Goal: Check status: Check status

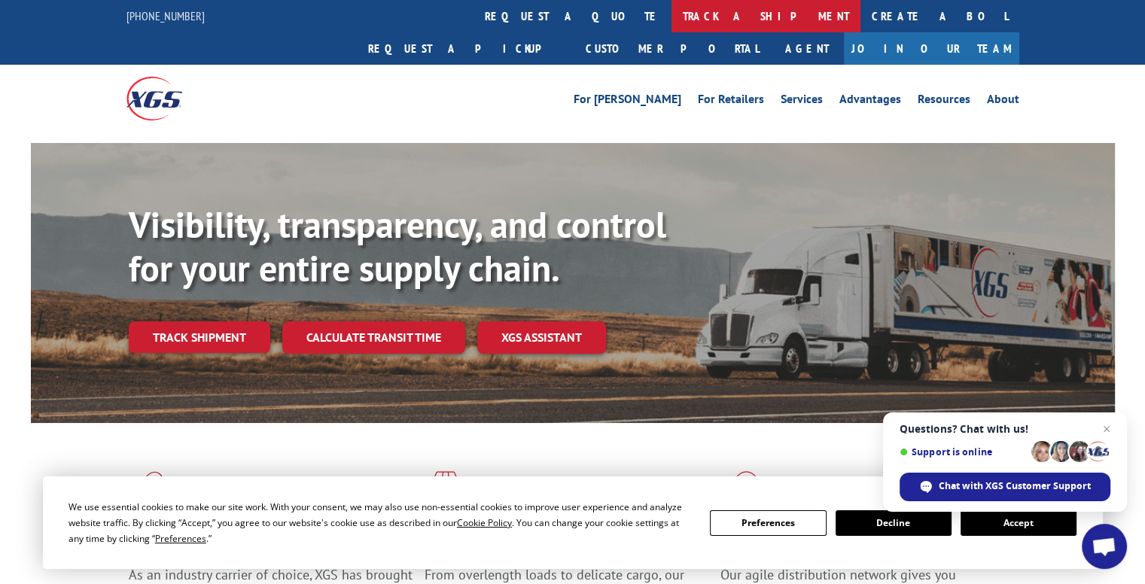
click at [672, 14] on link "track a shipment" at bounding box center [766, 16] width 189 height 32
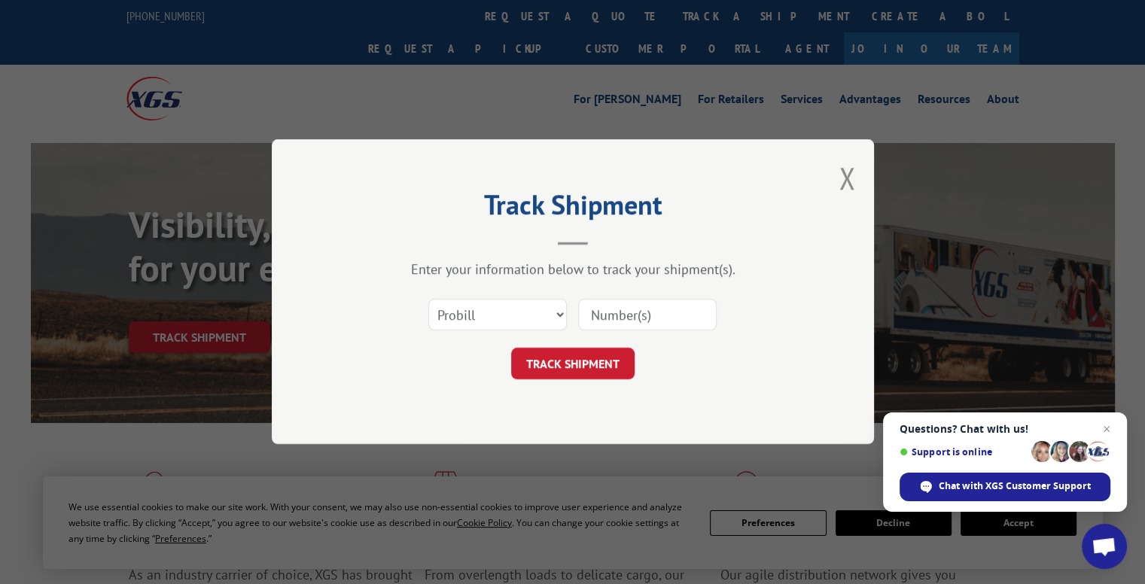
click at [657, 318] on input at bounding box center [647, 316] width 139 height 32
click at [558, 314] on select "Select category... Probill BOL PO" at bounding box center [497, 316] width 139 height 32
click at [744, 345] on form "Select category... Probill BOL PO TRACK SHIPMENT" at bounding box center [573, 336] width 452 height 90
click at [632, 318] on input at bounding box center [647, 316] width 139 height 32
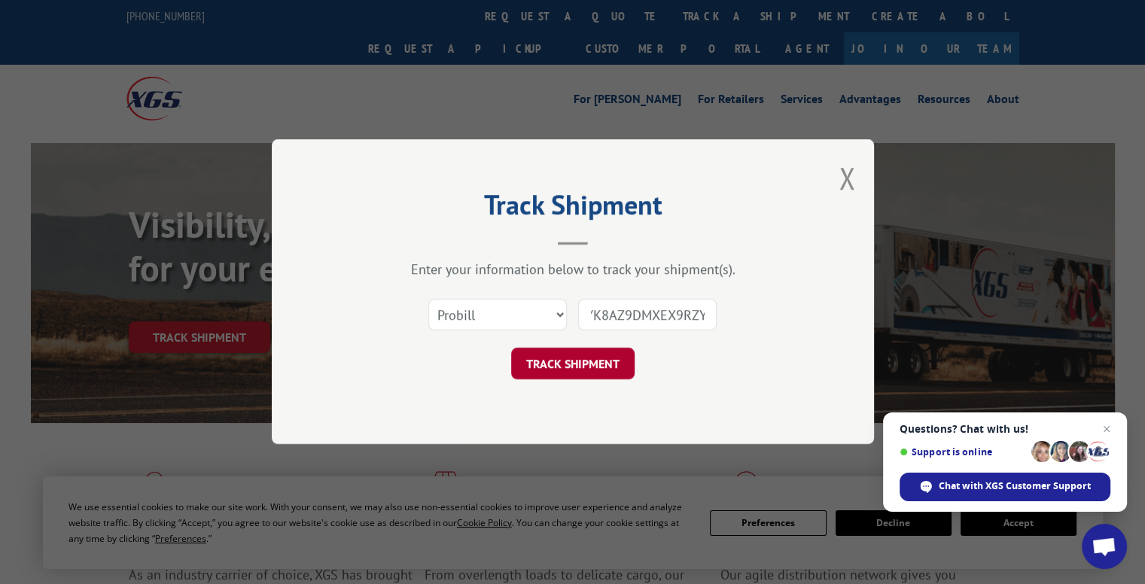
type input "YK8AZ9DMXEX9RZY"
click at [604, 357] on button "TRACK SHIPMENT" at bounding box center [572, 365] width 123 height 32
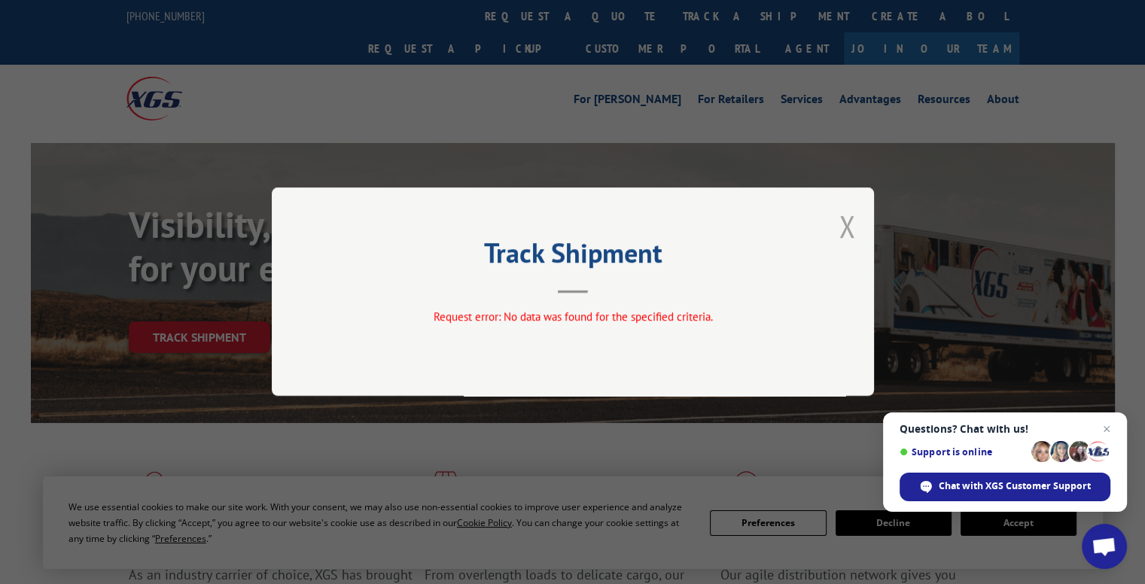
click at [848, 226] on button "Close modal" at bounding box center [847, 226] width 17 height 40
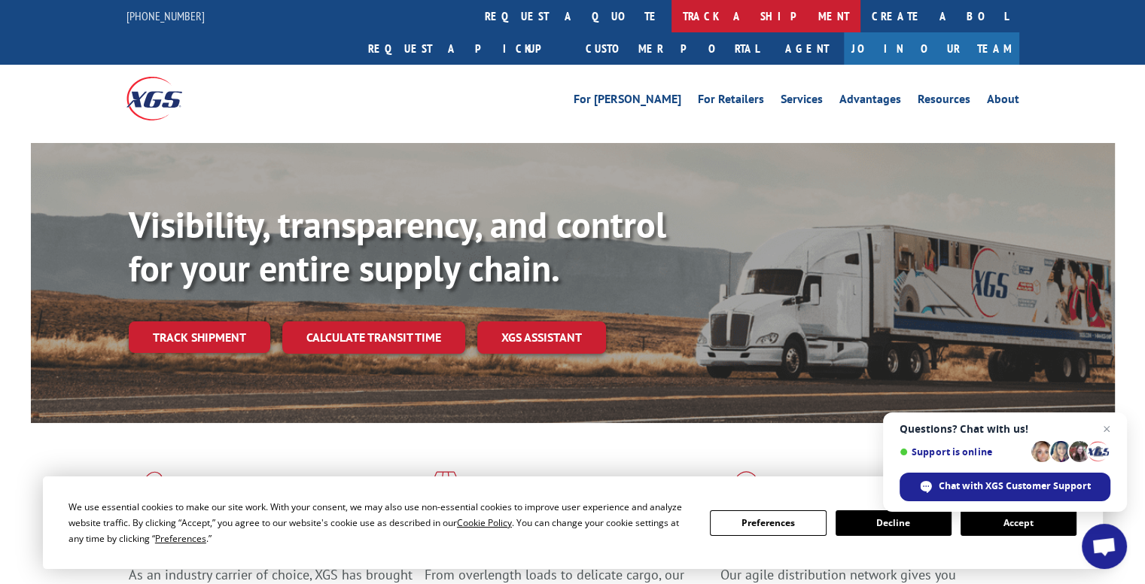
click at [672, 18] on link "track a shipment" at bounding box center [766, 16] width 189 height 32
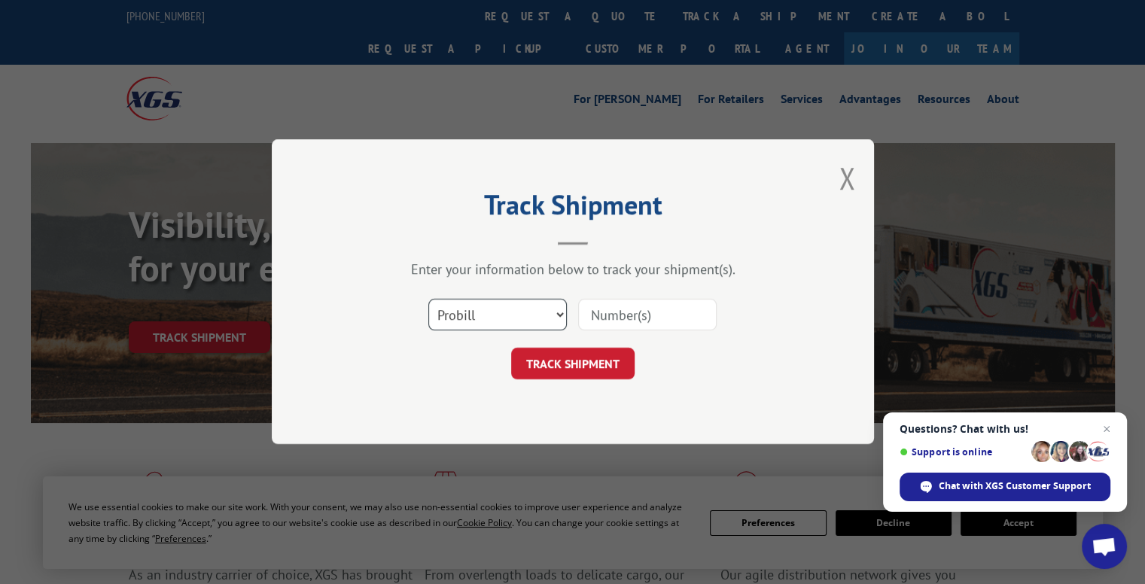
click at [562, 316] on select "Select category... Probill BOL PO" at bounding box center [497, 316] width 139 height 32
select select "po"
click at [428, 300] on select "Select category... Probill BOL PO" at bounding box center [497, 316] width 139 height 32
click at [648, 317] on input at bounding box center [647, 316] width 139 height 32
type input "YK8AZ9DMXEX9RZY"
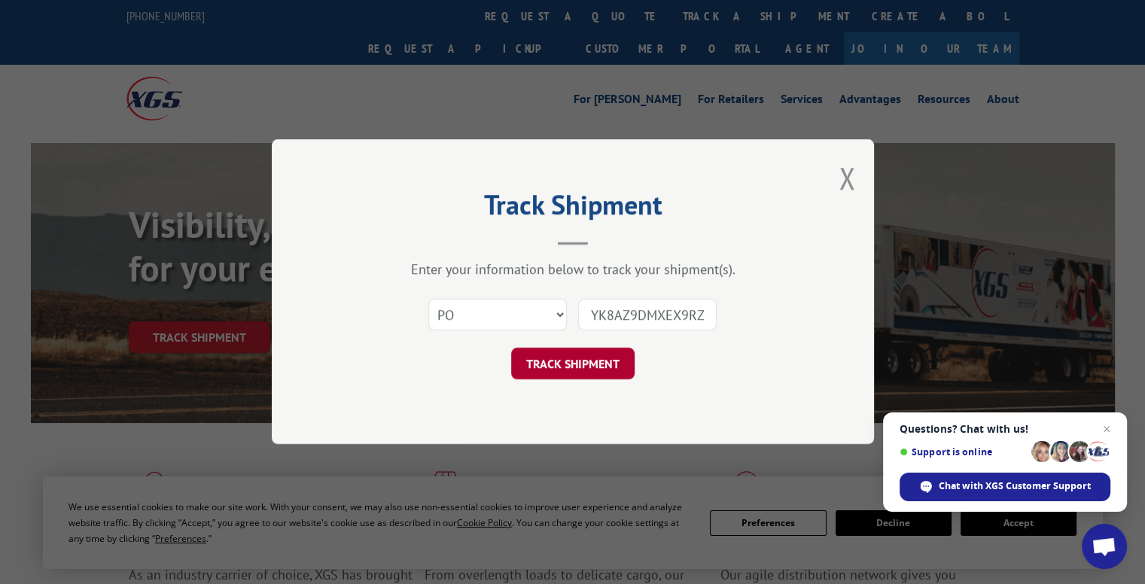
click at [596, 361] on button "TRACK SHIPMENT" at bounding box center [572, 365] width 123 height 32
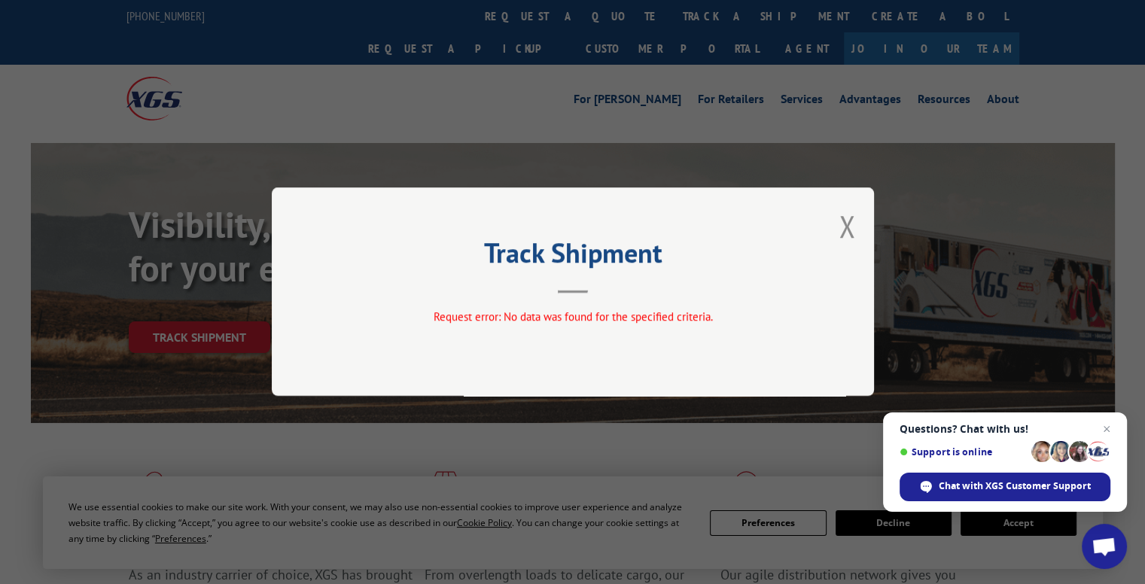
click at [835, 221] on div "Track Shipment Request error: No data was found for the specified criteria." at bounding box center [573, 292] width 602 height 209
click at [847, 227] on button "Close modal" at bounding box center [847, 226] width 17 height 40
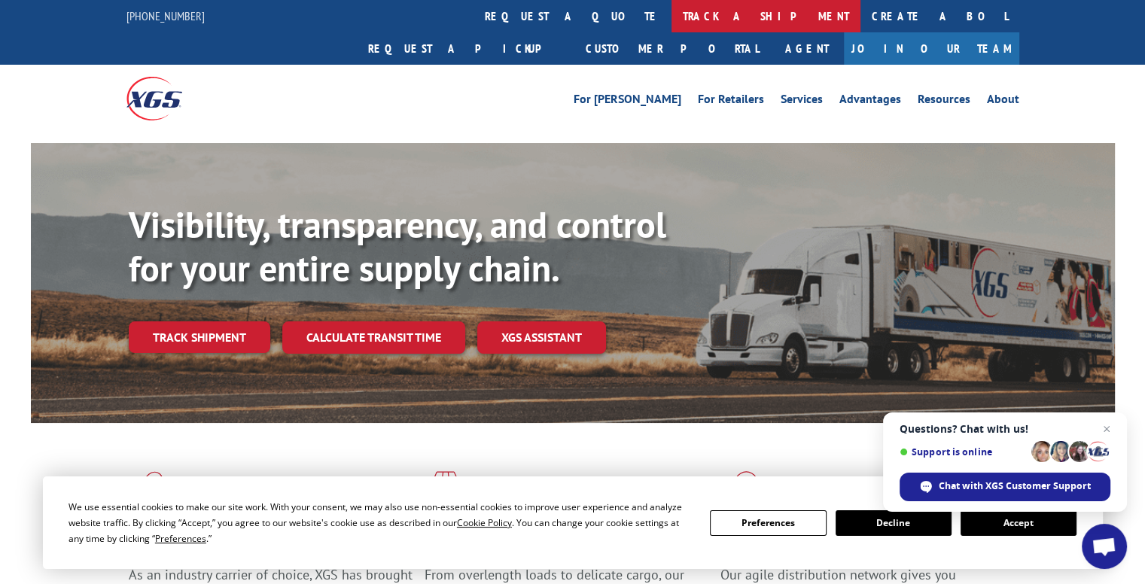
click at [672, 18] on link "track a shipment" at bounding box center [766, 16] width 189 height 32
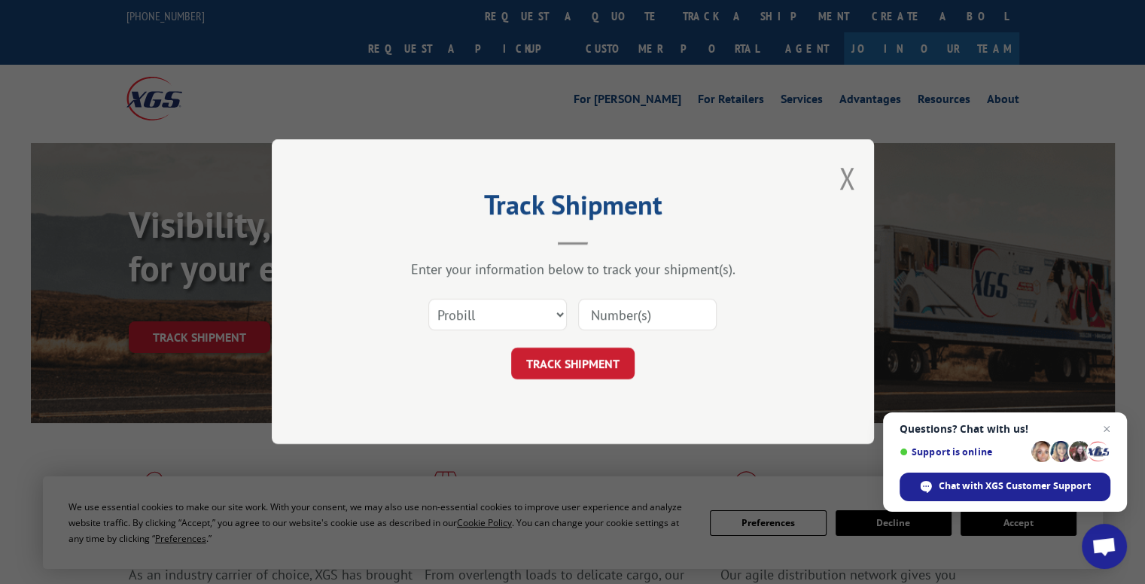
click at [609, 316] on input at bounding box center [647, 316] width 139 height 32
click at [554, 314] on select "Select category... Probill BOL PO" at bounding box center [497, 316] width 139 height 32
select select "bol"
click at [428, 300] on select "Select category... Probill BOL PO" at bounding box center [497, 316] width 139 height 32
click at [613, 323] on input at bounding box center [647, 316] width 139 height 32
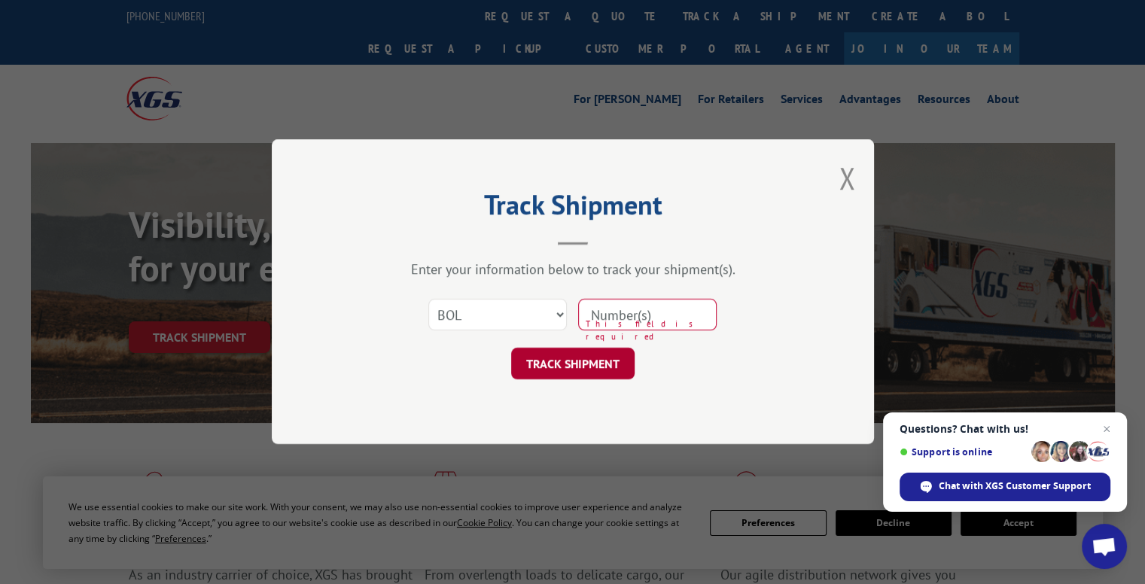
type input "YK8AZ9DMXEX9RZY"
click at [590, 373] on button "TRACK SHIPMENT" at bounding box center [572, 365] width 123 height 32
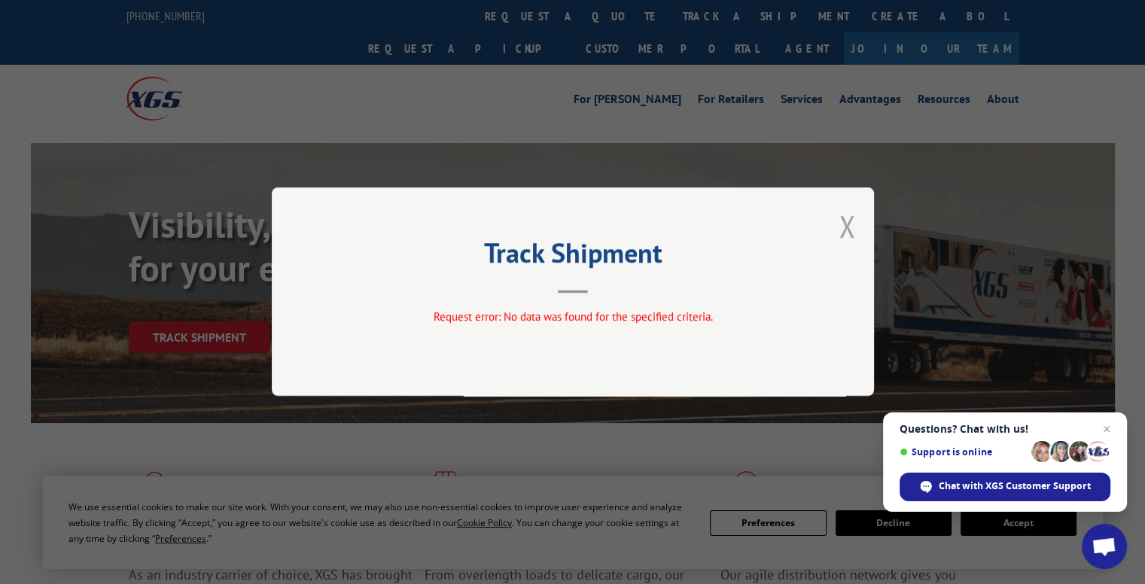
click at [846, 228] on button "Close modal" at bounding box center [847, 226] width 17 height 40
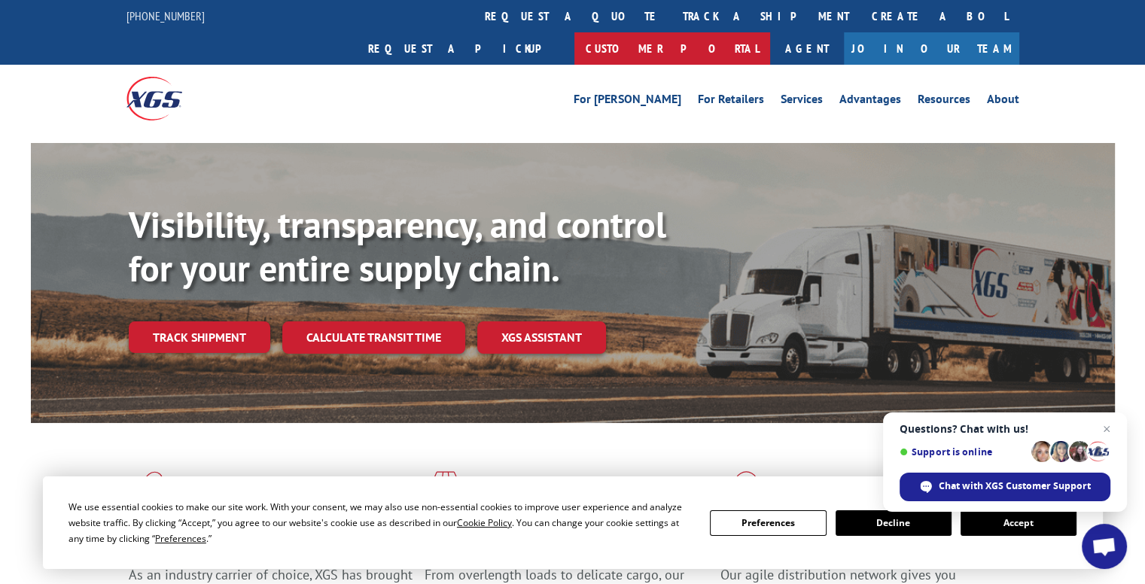
click at [770, 32] on link "Customer Portal" at bounding box center [673, 48] width 196 height 32
